Goal: Task Accomplishment & Management: Use online tool/utility

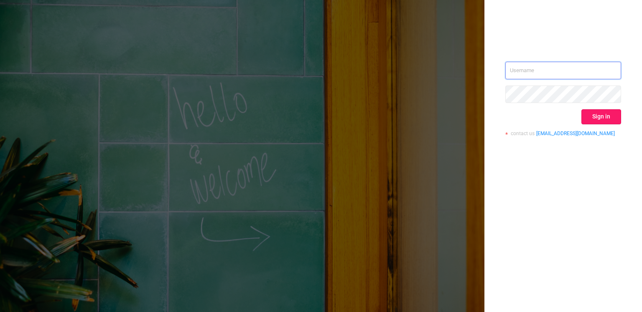
type input "[PERSON_NAME][EMAIL_ADDRESS][DOMAIN_NAME]"
click at [611, 120] on button "Sign in" at bounding box center [601, 116] width 40 height 15
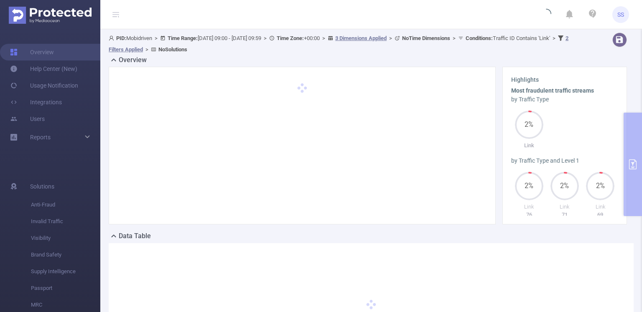
click at [617, 13] on span "SS" at bounding box center [620, 14] width 7 height 17
click at [617, 152] on div "Highlights Most fraudulent traffic streams by Traffic Type 2% Link by Traffic T…" at bounding box center [564, 146] width 124 height 158
click at [632, 149] on div "PID: Mobidriven > Time Range: [DATE] 09:00 - [DATE] 09:59 > Time Zone: +00:00 >…" at bounding box center [370, 207] width 541 height 356
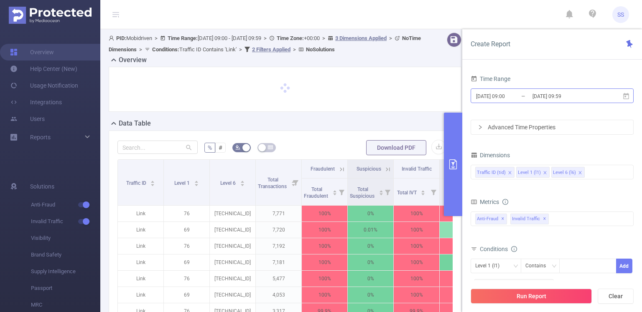
click at [508, 95] on input "[DATE] 09:00" at bounding box center [509, 96] width 68 height 11
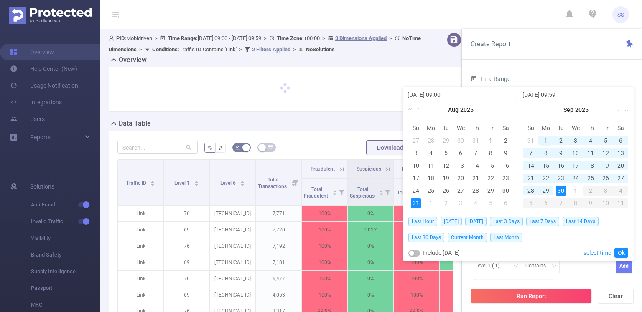
click at [545, 140] on div "1" at bounding box center [546, 141] width 10 height 10
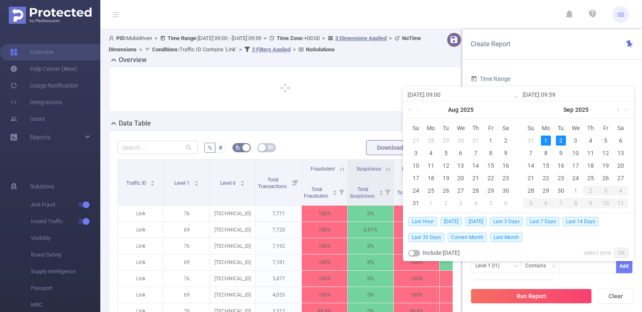
click at [618, 112] on link at bounding box center [617, 110] width 8 height 17
click at [579, 141] on div "1" at bounding box center [575, 141] width 10 height 10
type input "[DATE] 09:00"
type input "[DATE] 09:59"
type input "[DATE] 09:00"
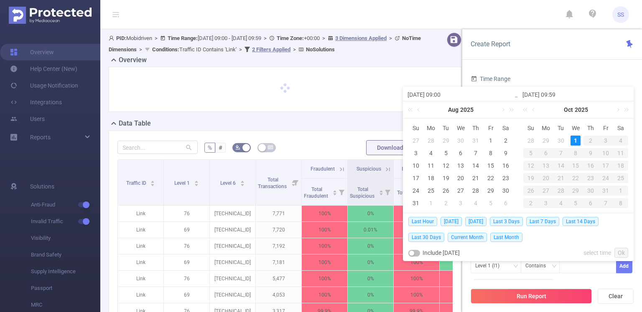
type input "[DATE] 09:59"
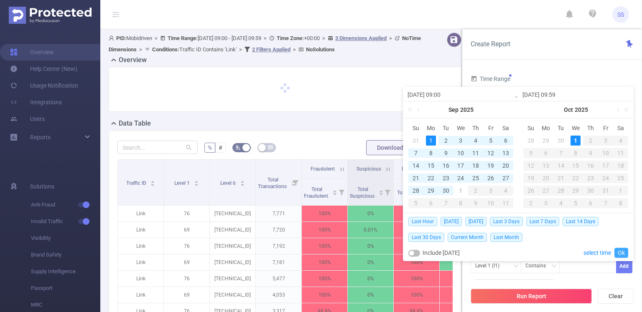
click at [620, 250] on link "Ok" at bounding box center [621, 253] width 14 height 10
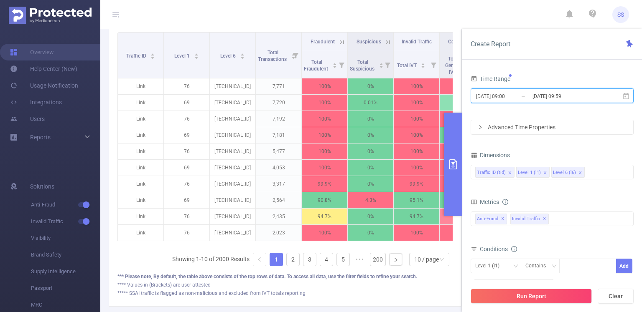
scroll to position [291, 0]
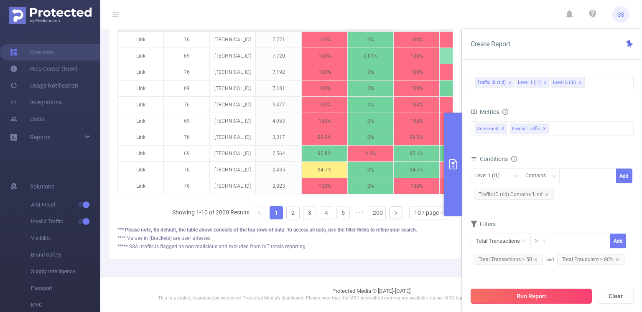
click at [552, 299] on button "Run Report" at bounding box center [530, 296] width 121 height 15
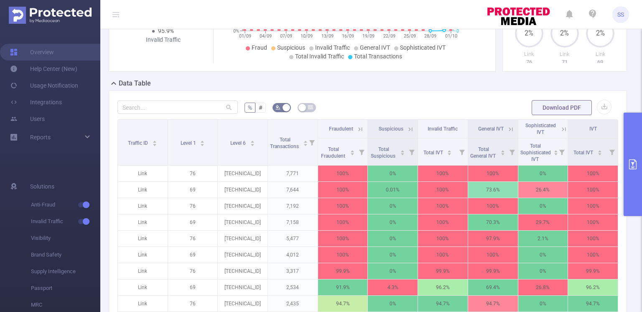
scroll to position [155, 0]
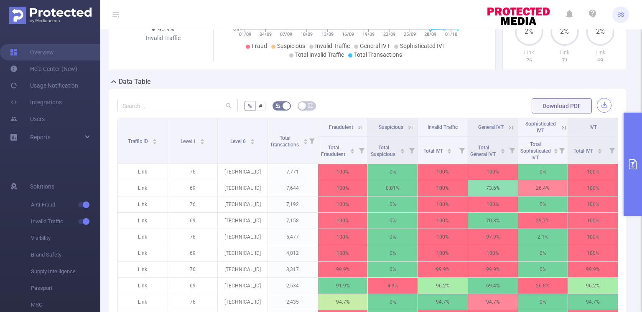
click at [600, 109] on button "button" at bounding box center [604, 105] width 15 height 15
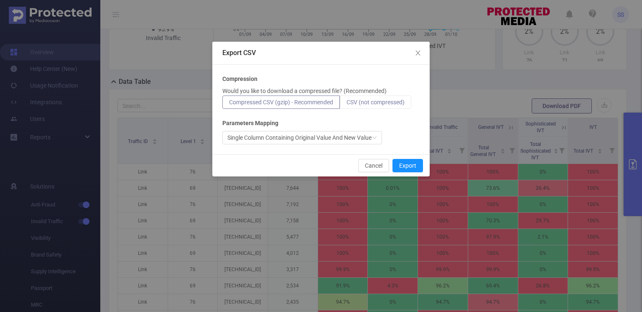
click at [354, 100] on span "CSV (not compressed)" at bounding box center [375, 102] width 58 height 7
click at [346, 104] on input "CSV (not compressed)" at bounding box center [346, 104] width 0 height 0
click at [410, 162] on button "Export" at bounding box center [407, 165] width 30 height 13
